Goal: Task Accomplishment & Management: Complete application form

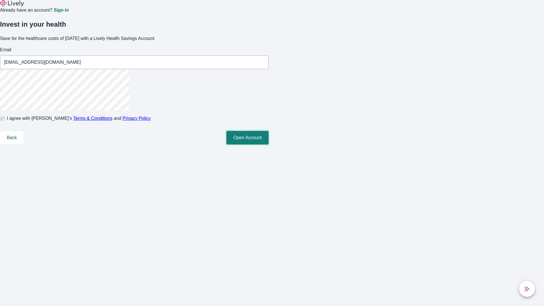
click at [269, 145] on button "Open Account" at bounding box center [248, 138] width 42 height 14
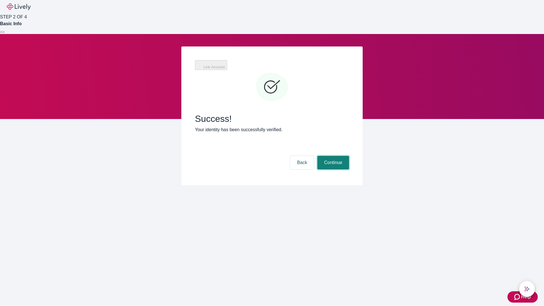
click at [333, 156] on button "Continue" at bounding box center [334, 163] width 32 height 14
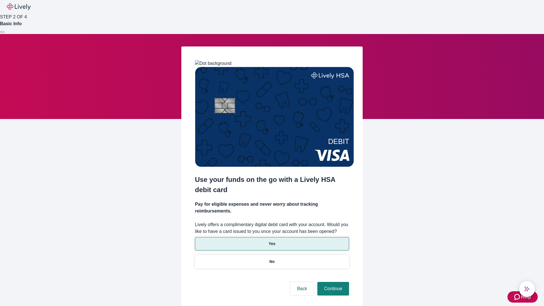
click at [272, 241] on p "Yes" at bounding box center [272, 244] width 7 height 6
click at [333, 282] on button "Continue" at bounding box center [334, 289] width 32 height 14
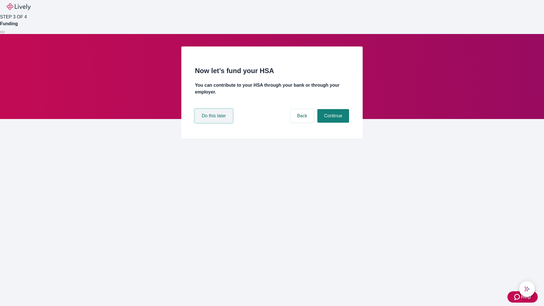
click at [215, 123] on button "Do this later" at bounding box center [214, 116] width 38 height 14
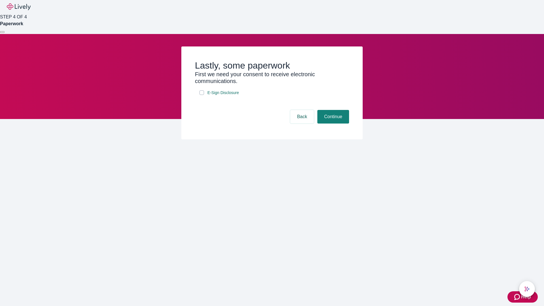
click at [202, 95] on input "E-Sign Disclosure" at bounding box center [202, 92] width 5 height 5
checkbox input "true"
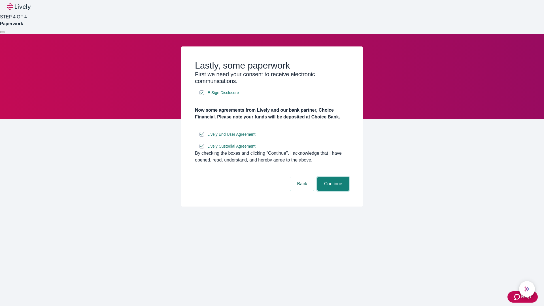
click at [333, 191] on button "Continue" at bounding box center [334, 184] width 32 height 14
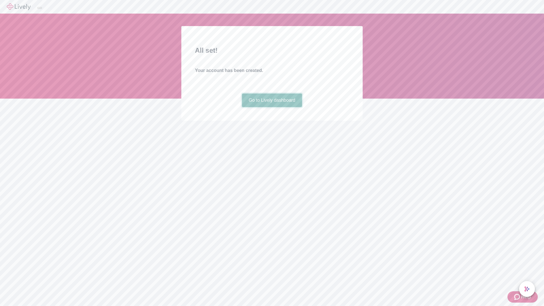
click at [272, 107] on link "Go to Lively dashboard" at bounding box center [272, 101] width 60 height 14
